Goal: Information Seeking & Learning: Compare options

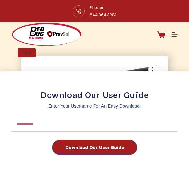
click at [153, 46] on div "Download Our User Guide Enter Your Username for an Easy Download! Email Downloa…" at bounding box center [94, 87] width 189 height 174
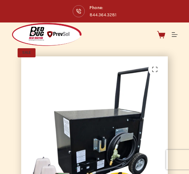
click at [173, 36] on icon "Menu" at bounding box center [175, 35] width 6 height 6
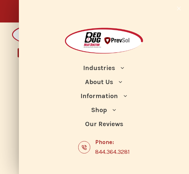
click at [118, 108] on button "Expand dropdown menu" at bounding box center [114, 110] width 8 height 8
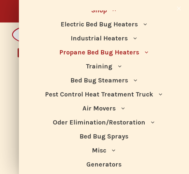
scroll to position [93, 0]
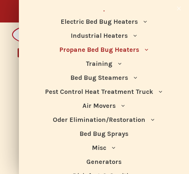
click at [146, 49] on icon "Expand dropdown menu" at bounding box center [146, 49] width 5 height 5
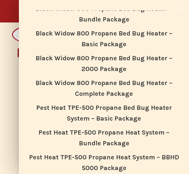
scroll to position [152, 0]
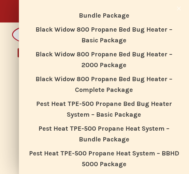
click at [136, 81] on link "Black Widow 800 Propane Bed Bug Heater – Complete Package" at bounding box center [104, 84] width 154 height 25
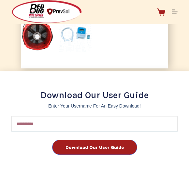
scroll to position [227, 0]
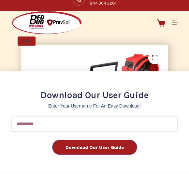
scroll to position [6, 0]
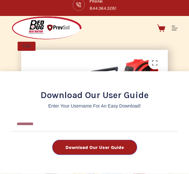
click at [173, 28] on div "Download Our User Guide Enter Your Username for an Easy Download! Email Downloa…" at bounding box center [94, 87] width 189 height 174
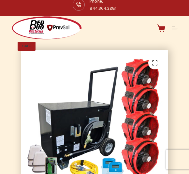
scroll to position [7, 0]
click at [175, 28] on div "Download Our User Guide Enter Your Username for an Easy Download! Email Downloa…" at bounding box center [94, 87] width 189 height 174
click at [175, 28] on icon "Menu" at bounding box center [175, 28] width 6 height 6
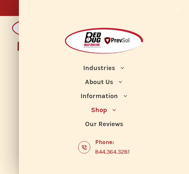
click at [117, 109] on button "Expand dropdown menu" at bounding box center [114, 110] width 8 height 8
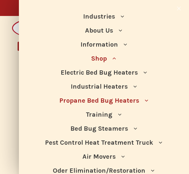
scroll to position [45, 0]
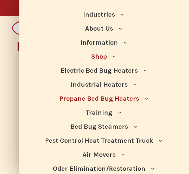
click at [146, 97] on icon "Expand dropdown menu" at bounding box center [146, 98] width 5 height 5
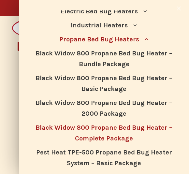
scroll to position [105, 0]
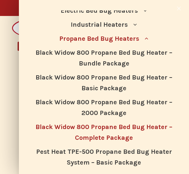
click at [127, 128] on link "Black Widow 800 Propane Bed Bug Heater – Complete Package" at bounding box center [104, 132] width 154 height 25
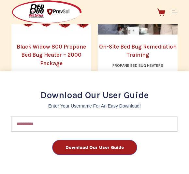
scroll to position [1243, 0]
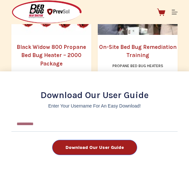
click at [80, 35] on div "Download Our User Guide Enter Your Username for an Easy Download! Email Downloa…" at bounding box center [94, 87] width 189 height 174
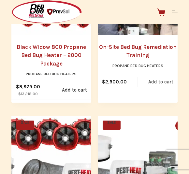
click at [65, 43] on link "Black Widow 800 Propane Bed Bug Heater – 2000 Package" at bounding box center [51, 55] width 80 height 25
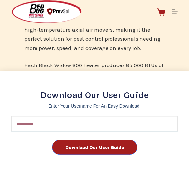
scroll to position [490, 0]
